Goal: Transaction & Acquisition: Purchase product/service

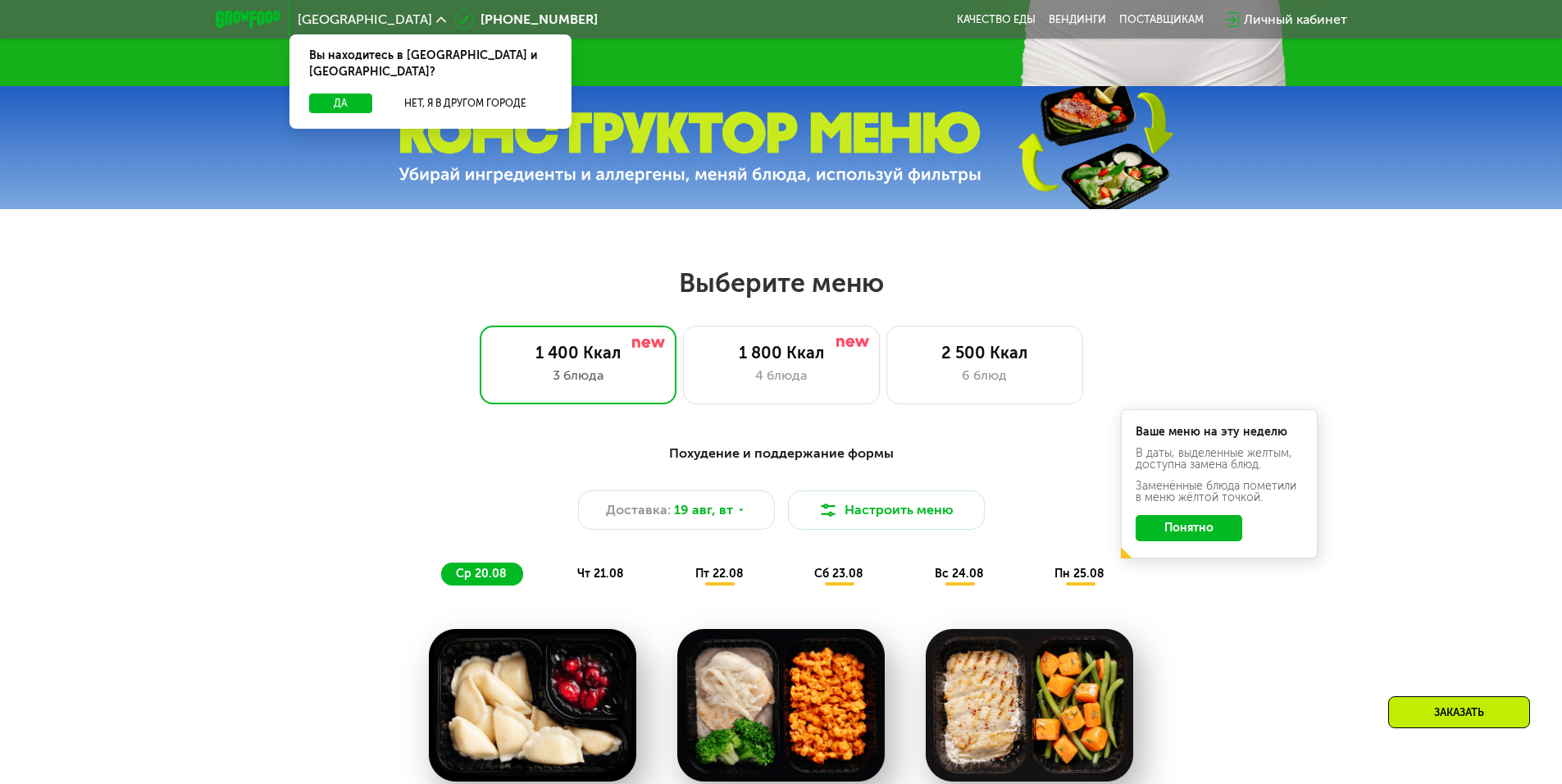
scroll to position [656, 0]
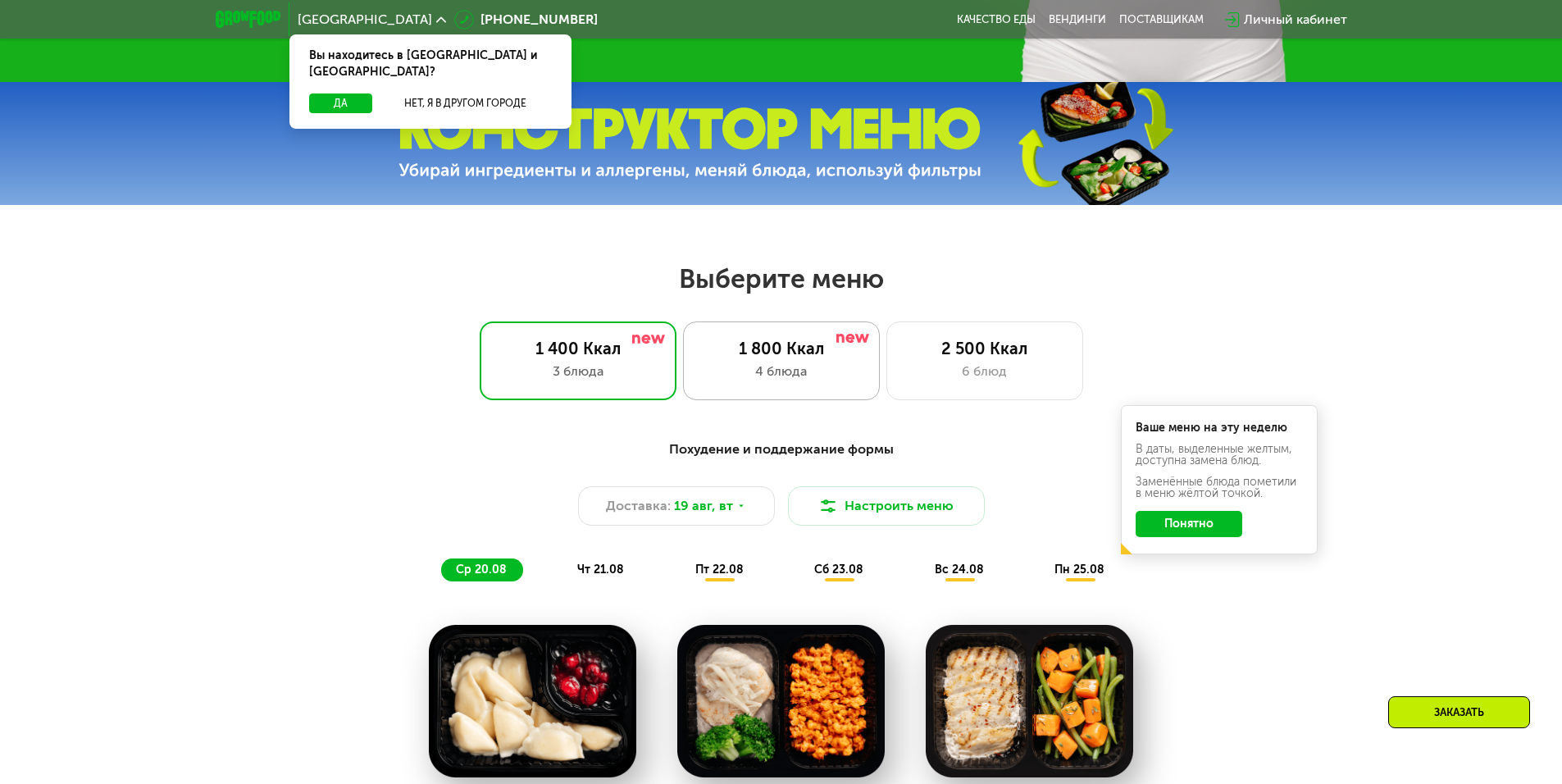
click at [887, 389] on div "1 800 Ккал 4 блюда" at bounding box center [985, 361] width 197 height 79
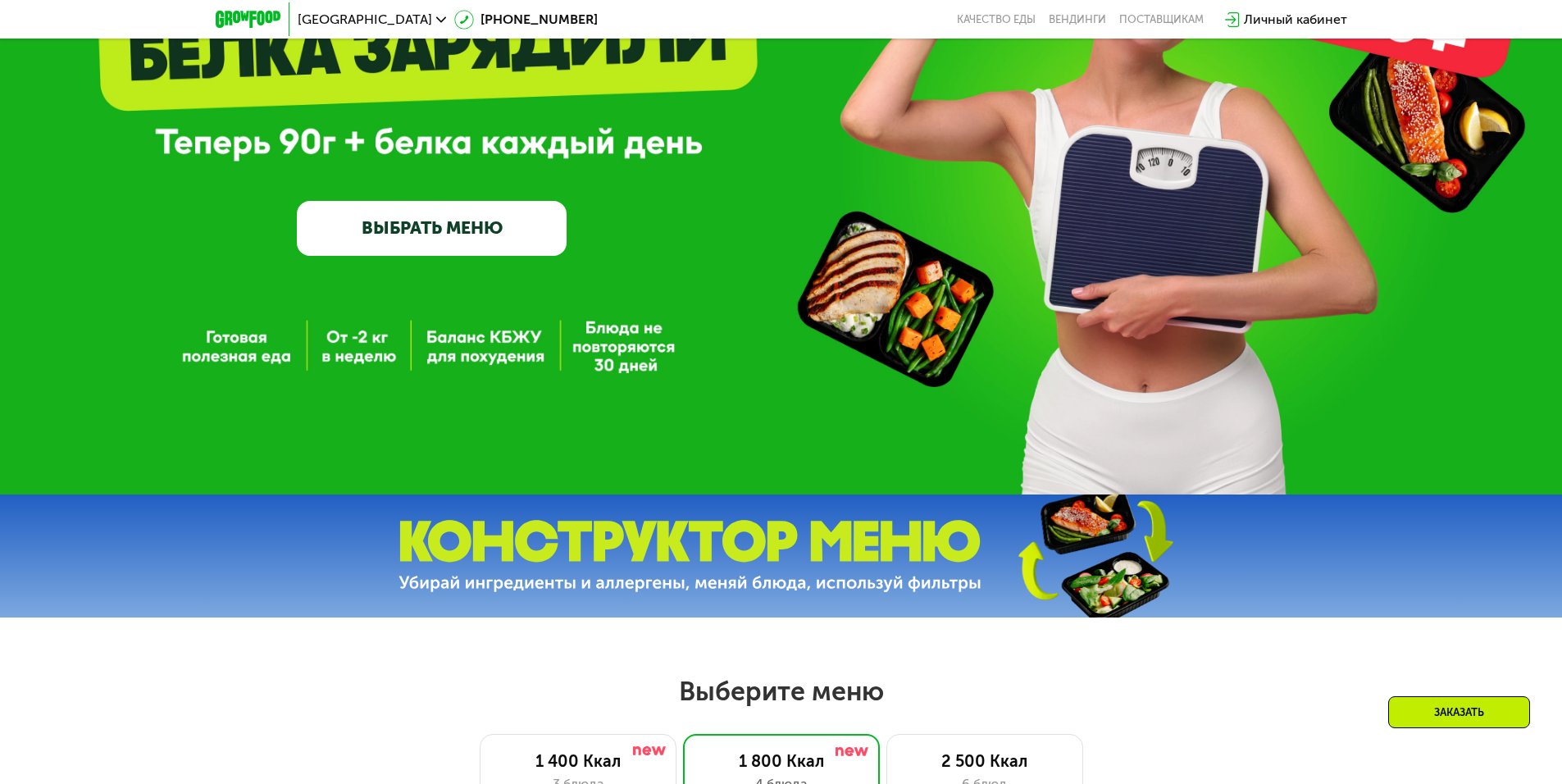
scroll to position [55, 0]
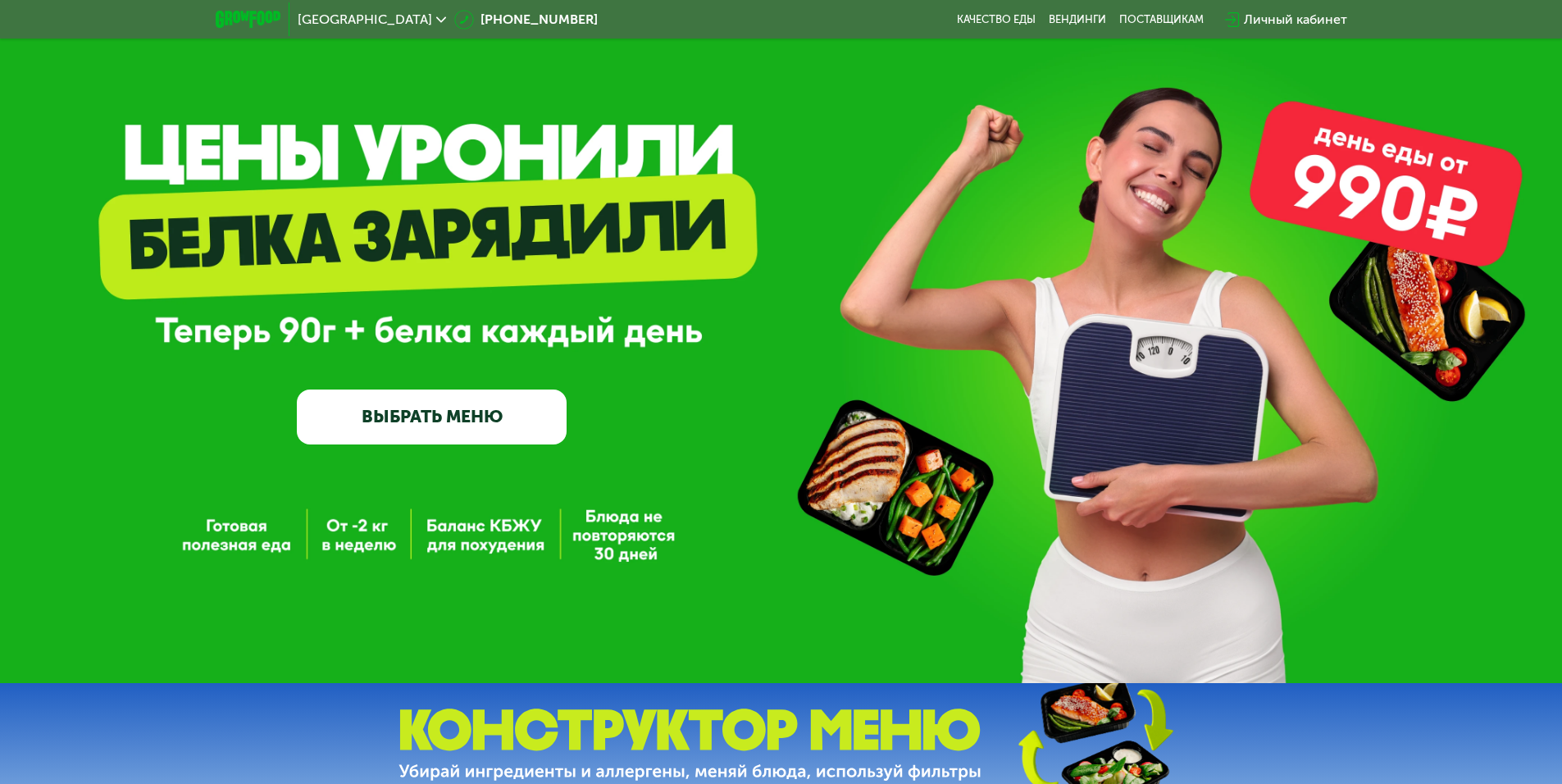
click at [421, 415] on link "ВЫБРАТЬ МЕНЮ" at bounding box center [432, 416] width 270 height 54
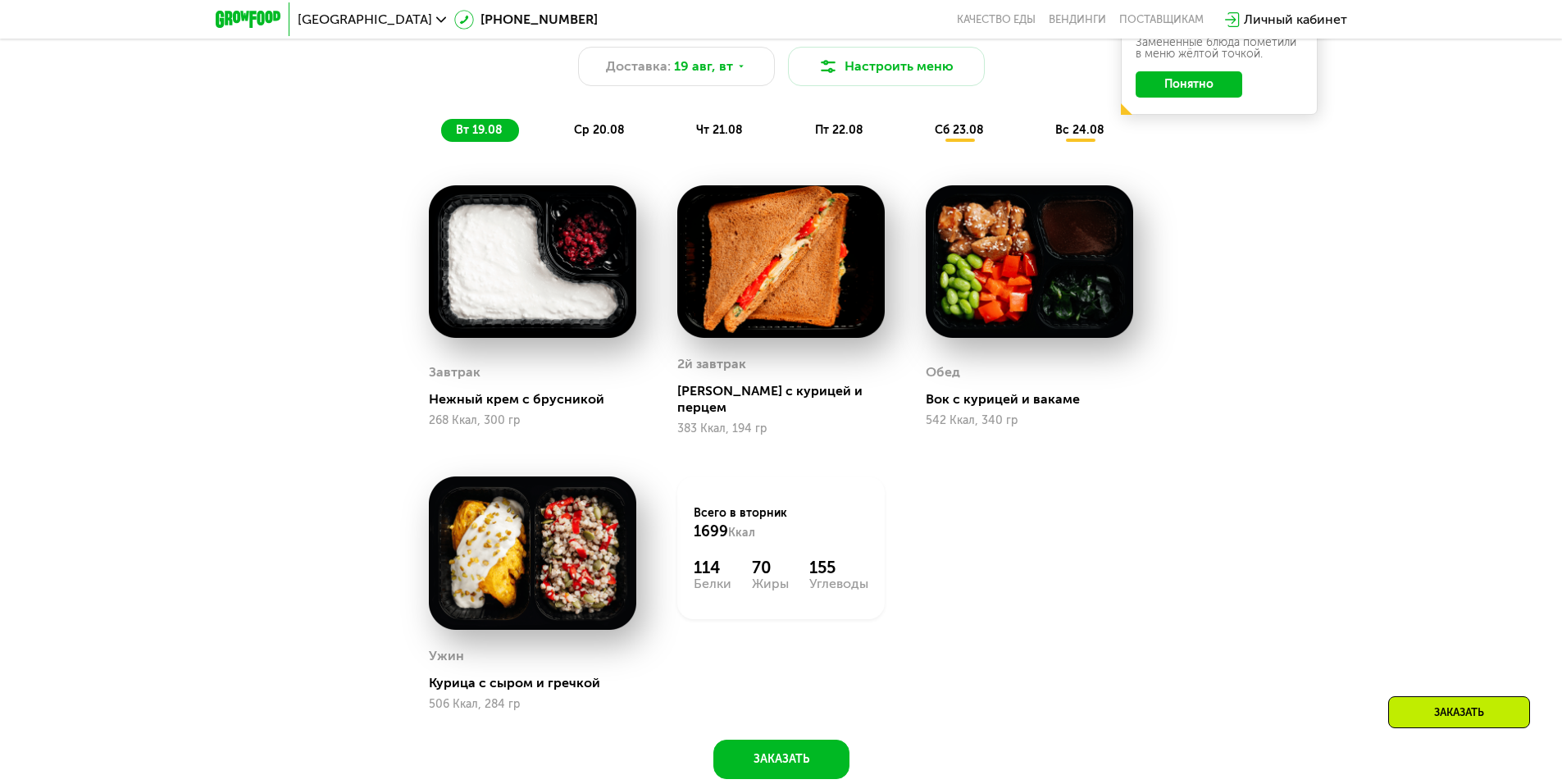
scroll to position [1131, 0]
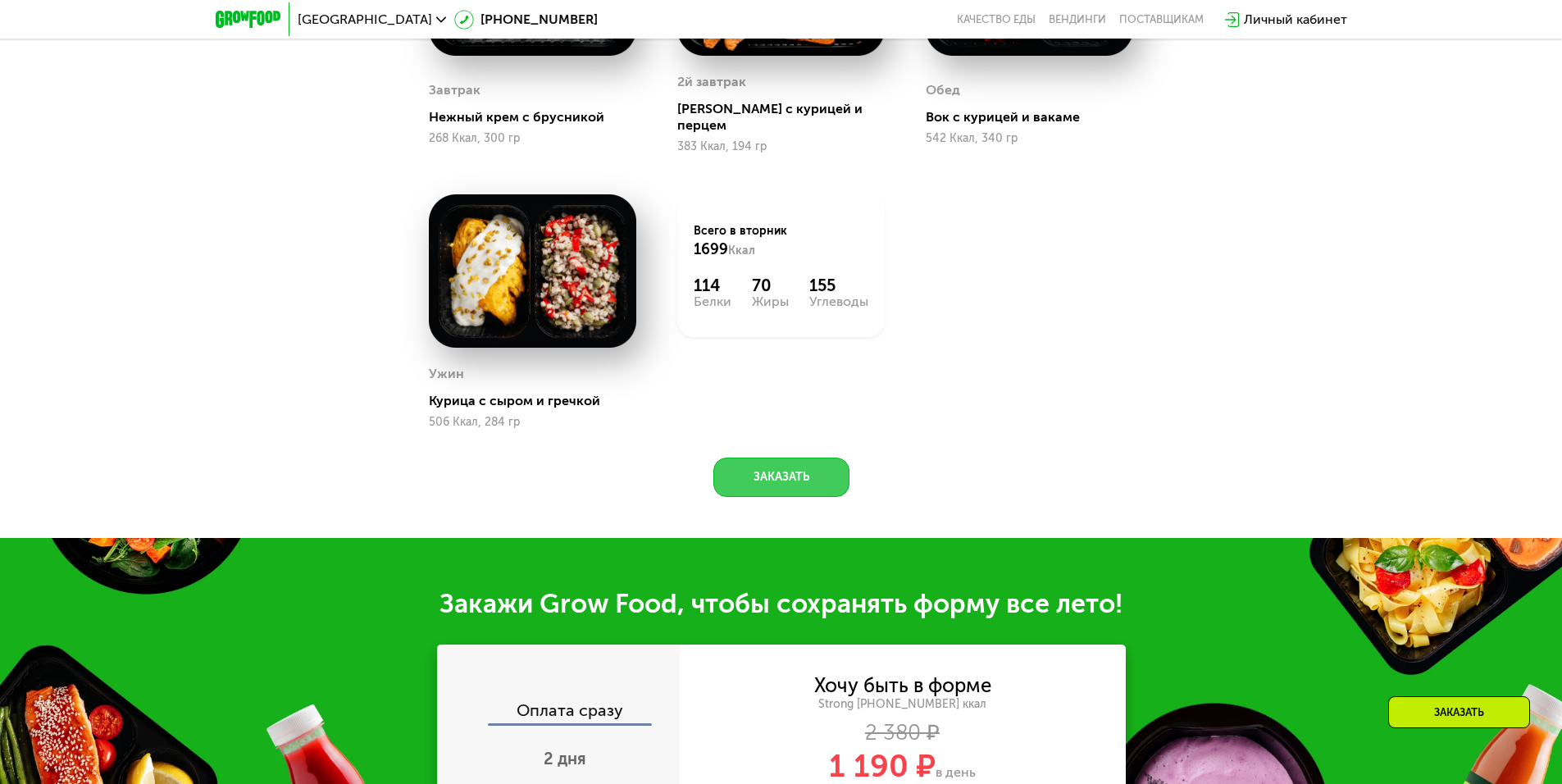
click at [763, 457] on button "Заказать" at bounding box center [782, 477] width 136 height 40
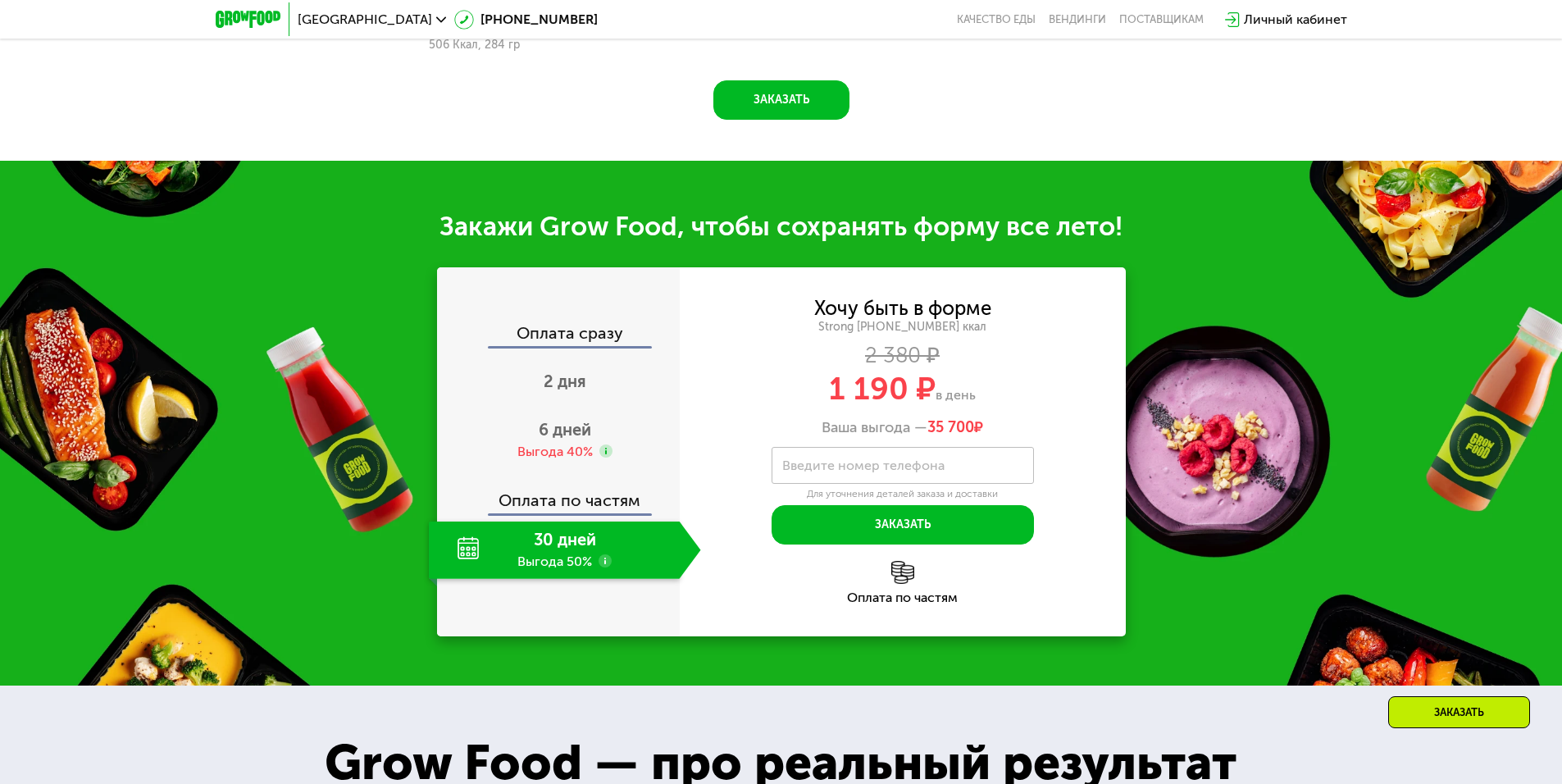
scroll to position [1904, 0]
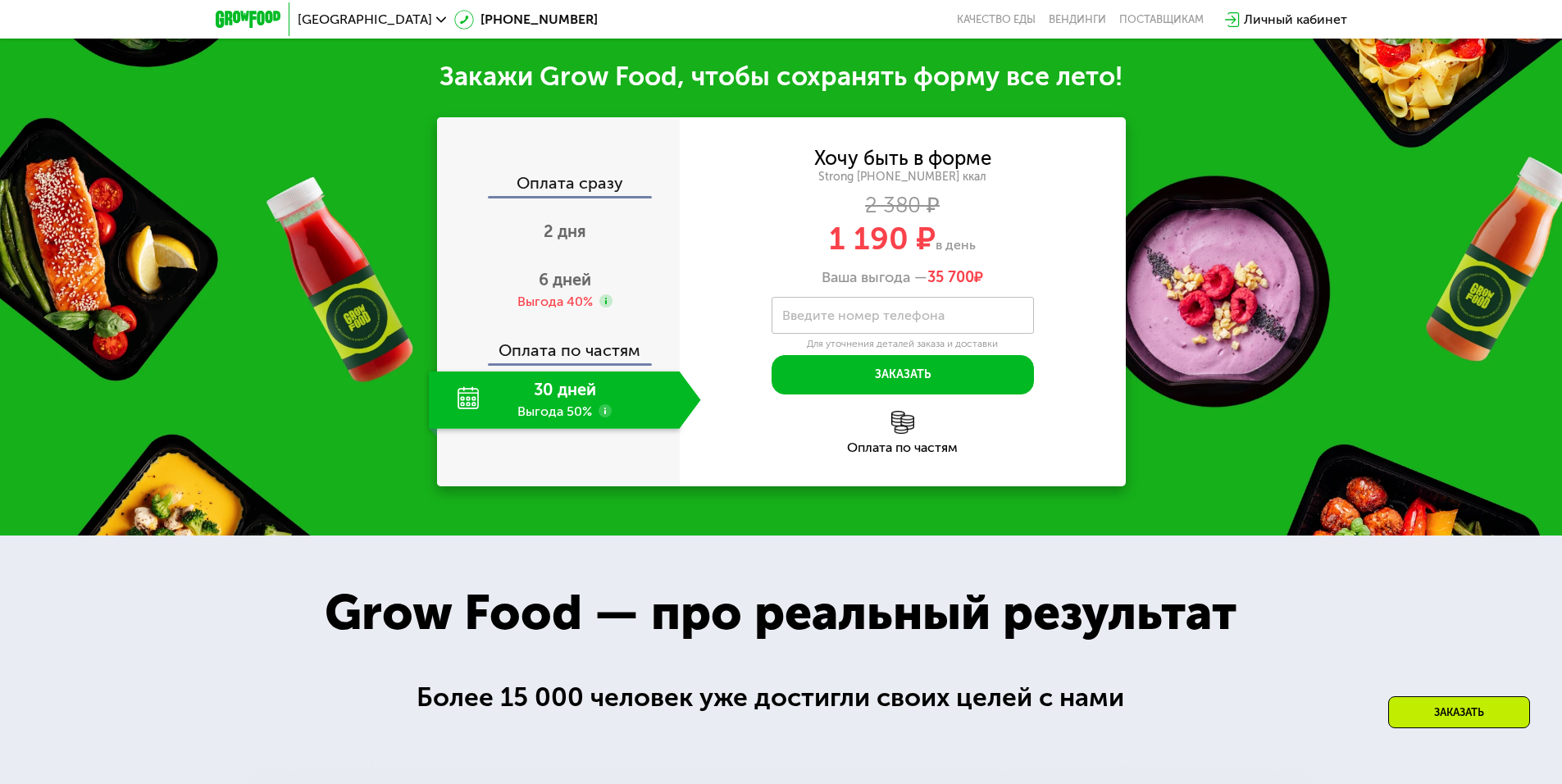
click at [601, 404] on use at bounding box center [605, 410] width 13 height 13
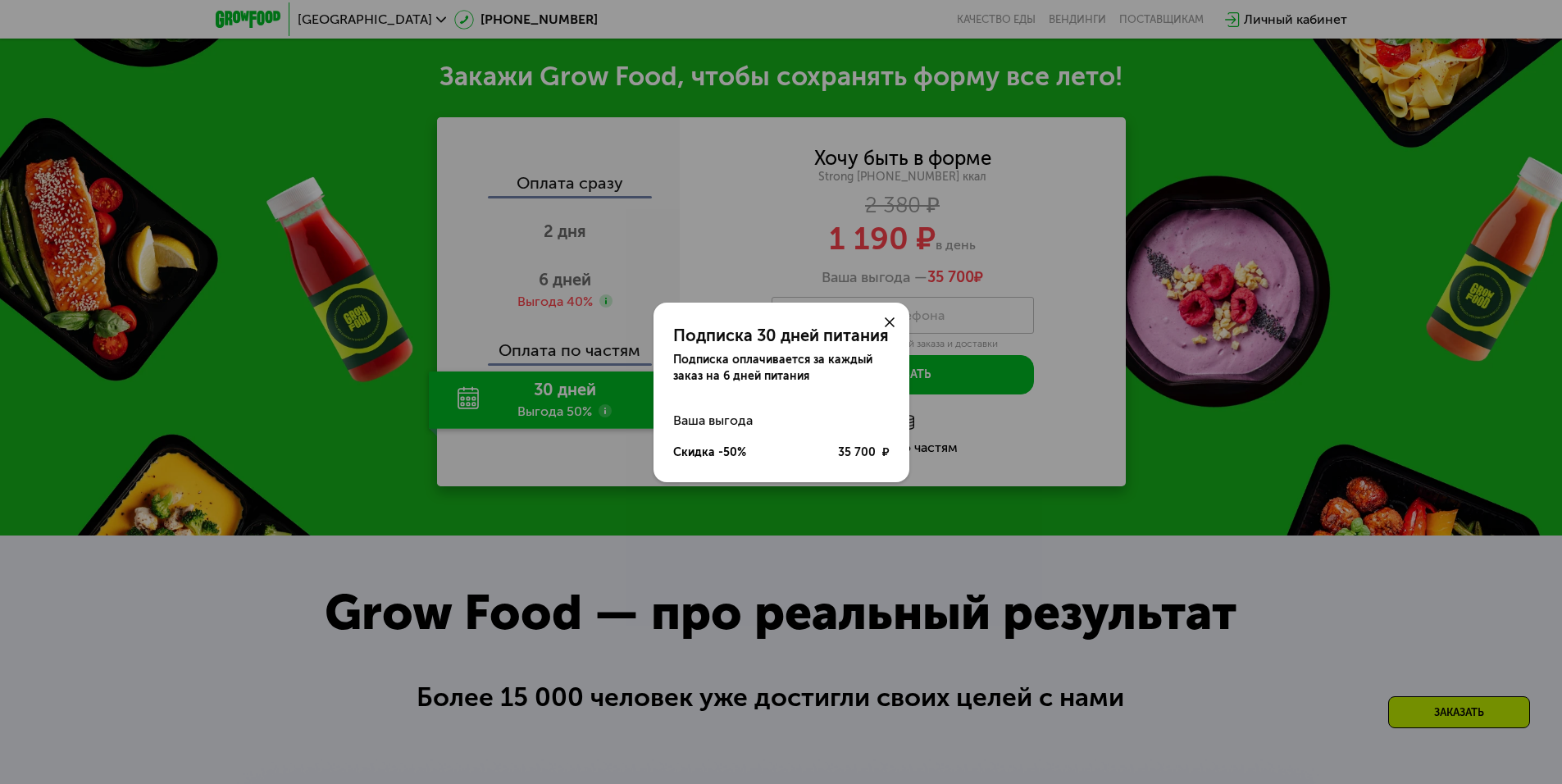
click at [887, 318] on use at bounding box center [889, 322] width 9 height 9
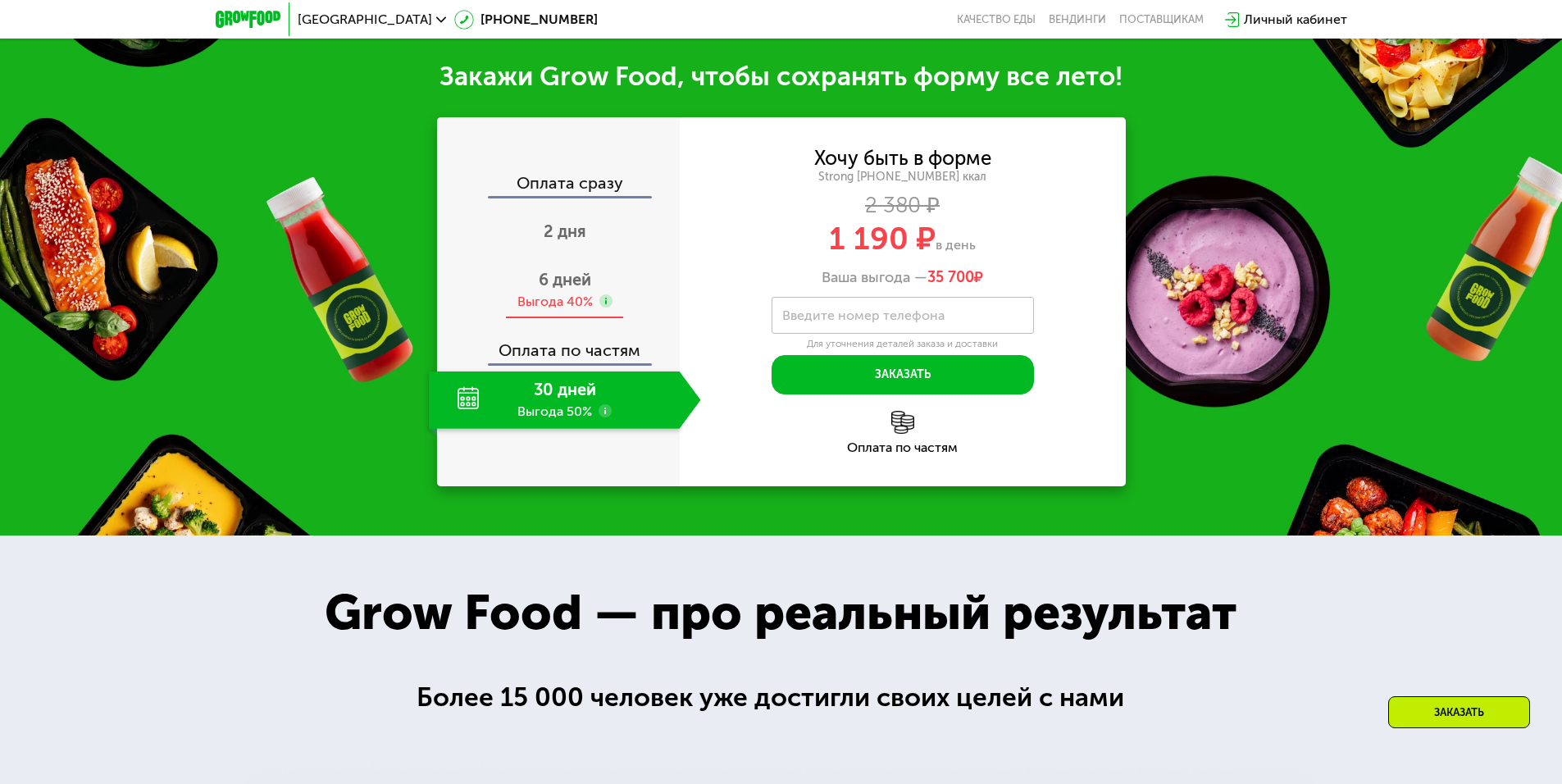
click at [608, 294] on use at bounding box center [606, 300] width 13 height 13
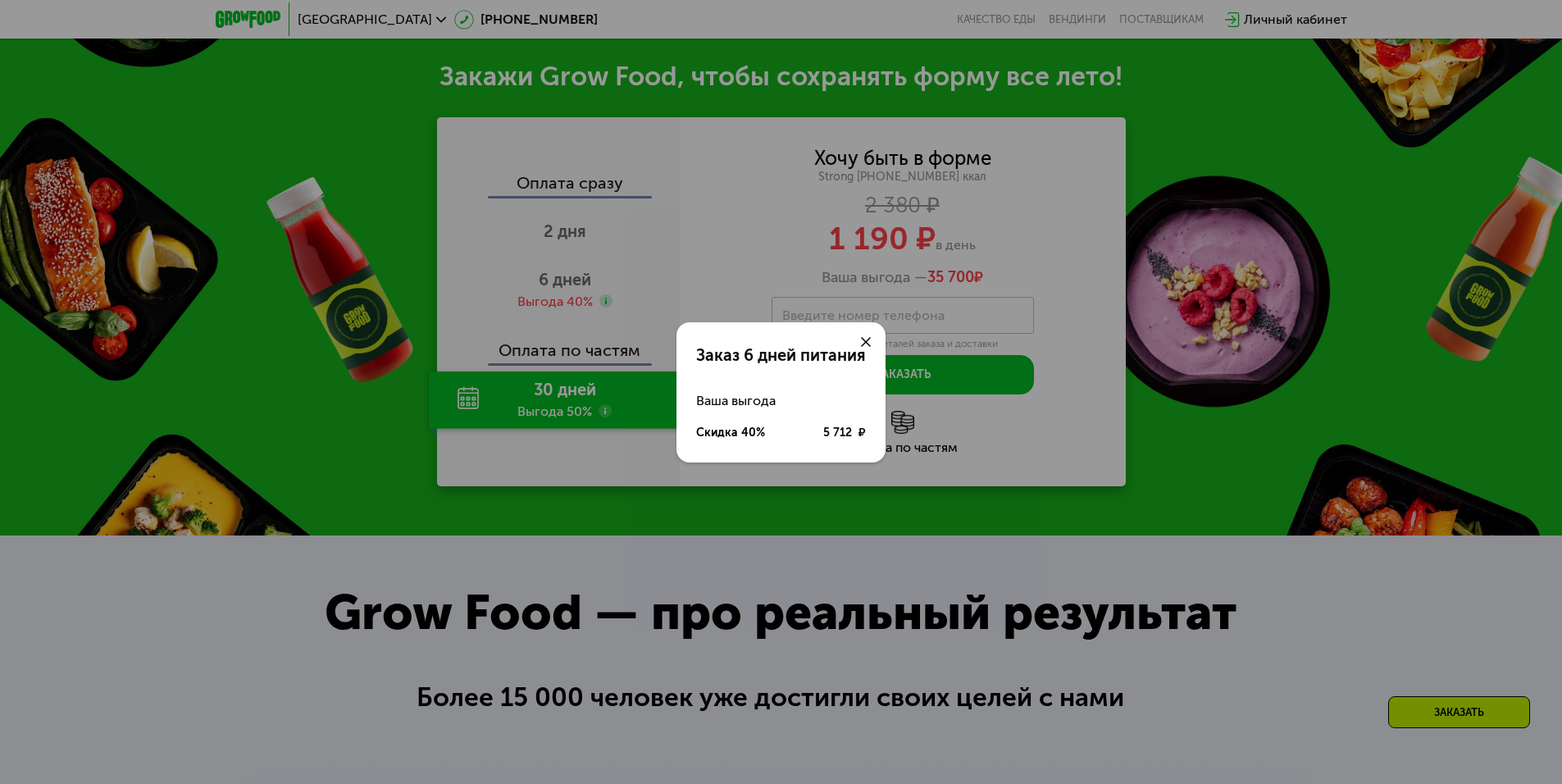
click at [864, 339] on use at bounding box center [865, 341] width 9 height 9
